Goal: Book appointment/travel/reservation

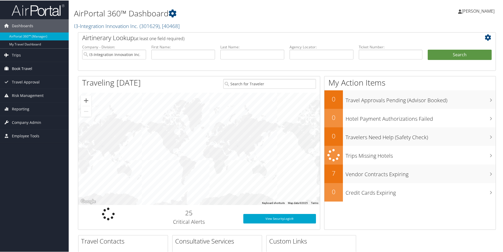
click at [20, 68] on span "Book Travel" at bounding box center [22, 68] width 20 height 13
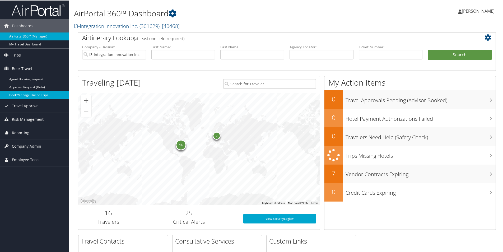
click at [26, 97] on link "Book/Manage Online Trips" at bounding box center [34, 95] width 69 height 8
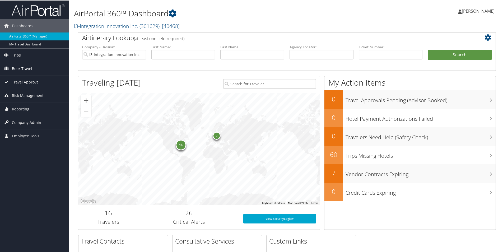
click at [22, 68] on span "Book Travel" at bounding box center [22, 68] width 20 height 13
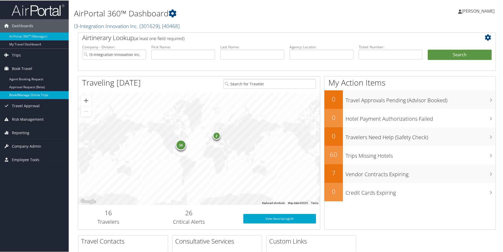
click at [37, 93] on link "Book/Manage Online Trips" at bounding box center [34, 95] width 69 height 8
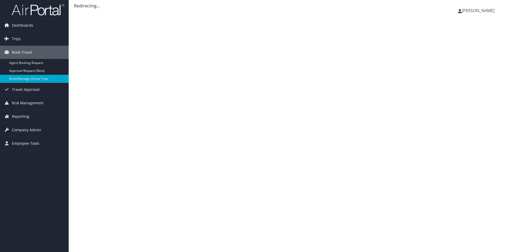
drag, startPoint x: 43, startPoint y: 68, endPoint x: 221, endPoint y: 116, distance: 184.6
click at [221, 116] on div "Naomi Smith Naomi Smith My Settings Travel Agency Contacts View Travel Profile …" at bounding box center [287, 126] width 437 height 252
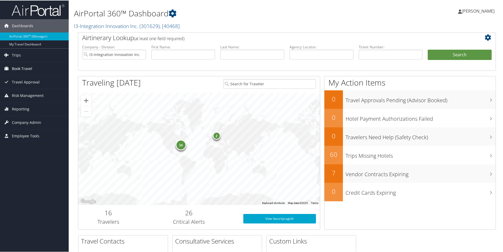
click at [31, 69] on span "Book Travel" at bounding box center [22, 68] width 20 height 13
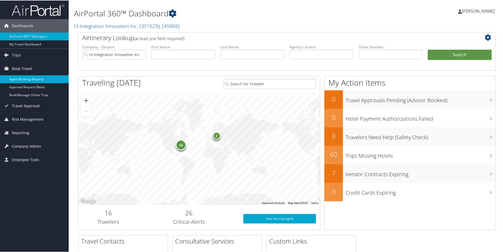
click at [22, 78] on link "Agent Booking Request" at bounding box center [34, 79] width 69 height 8
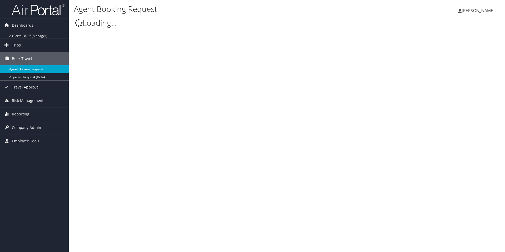
select select "trips@cbtravel.com"
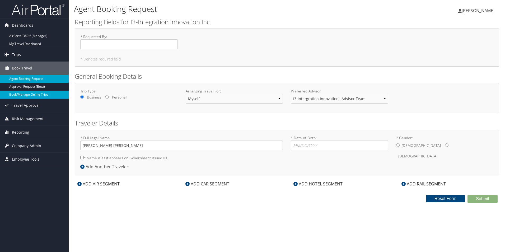
click at [23, 93] on link "Book/Manage Online Trips" at bounding box center [34, 95] width 69 height 8
